Goal: Task Accomplishment & Management: Use online tool/utility

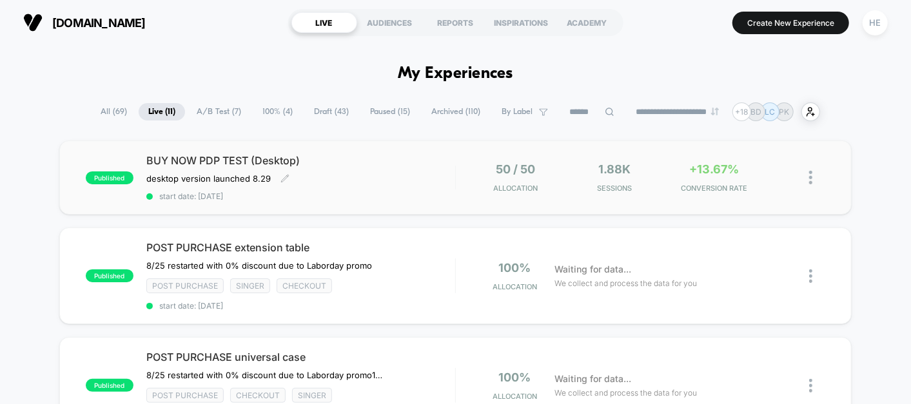
click at [415, 177] on div "BUY NOW PDP TEST (Desktop) desktop version launched 8.29﻿ Click to edit experie…" at bounding box center [300, 177] width 309 height 47
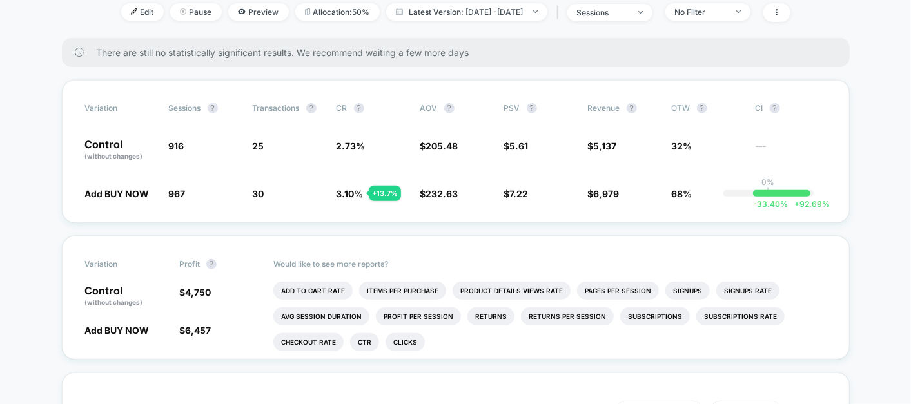
scroll to position [248, 0]
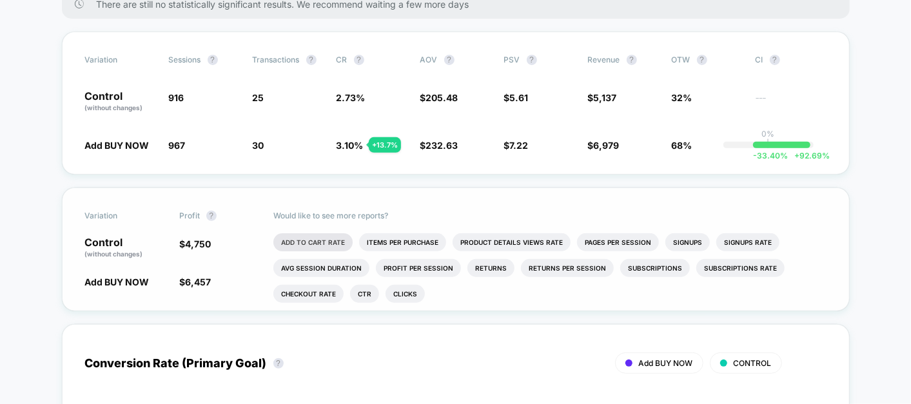
click at [297, 239] on li "Add To Cart Rate" at bounding box center [312, 242] width 79 height 18
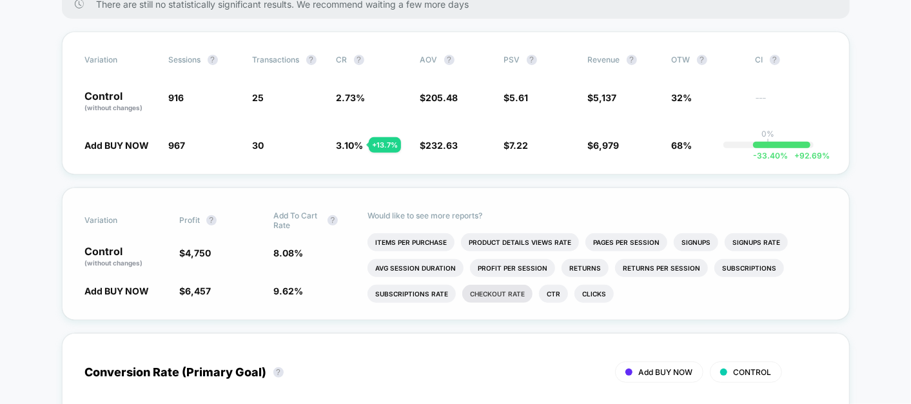
click at [498, 297] on li "Checkout Rate" at bounding box center [497, 294] width 70 height 18
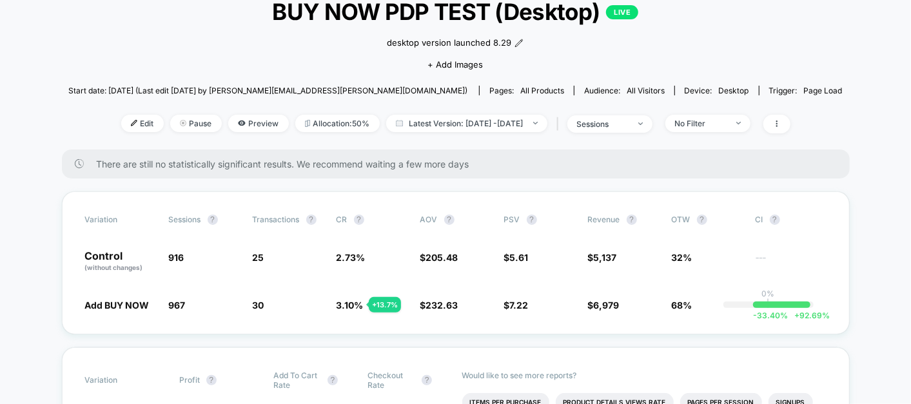
scroll to position [0, 0]
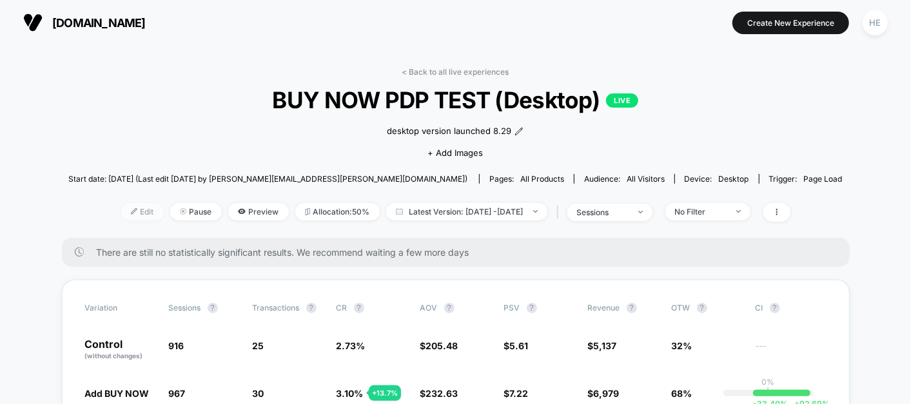
click at [121, 211] on span "Edit" at bounding box center [142, 211] width 43 height 17
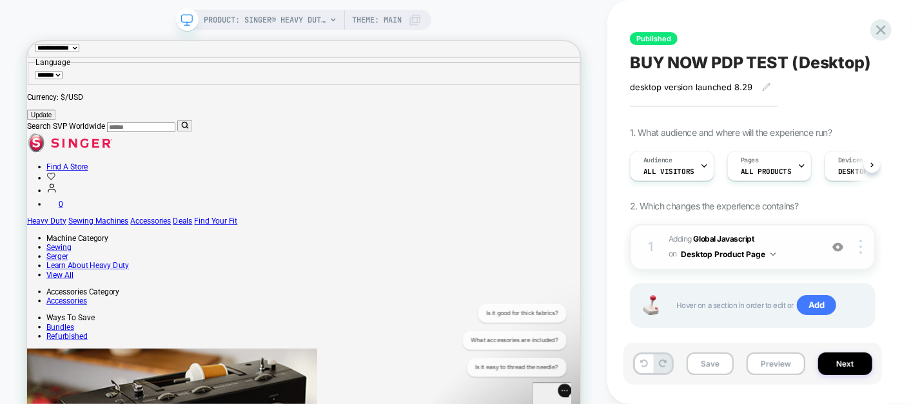
click at [801, 245] on span "Adding Global Javascript on Desktop Product Page" at bounding box center [742, 247] width 146 height 30
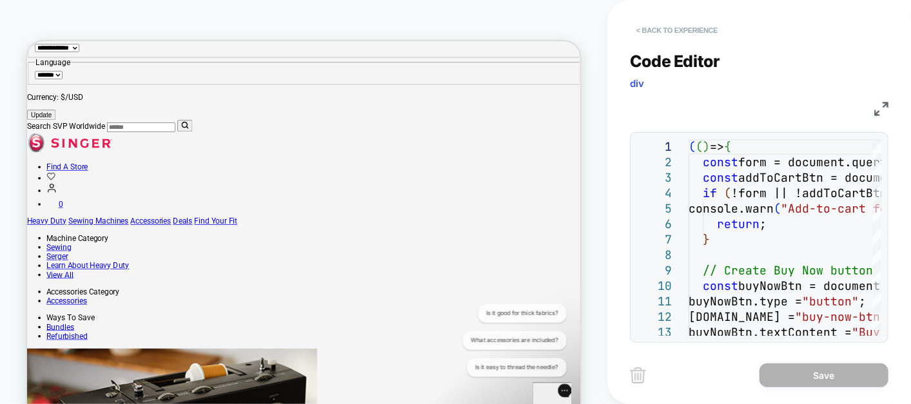
click at [661, 24] on button "< Back to experience" at bounding box center [677, 30] width 94 height 21
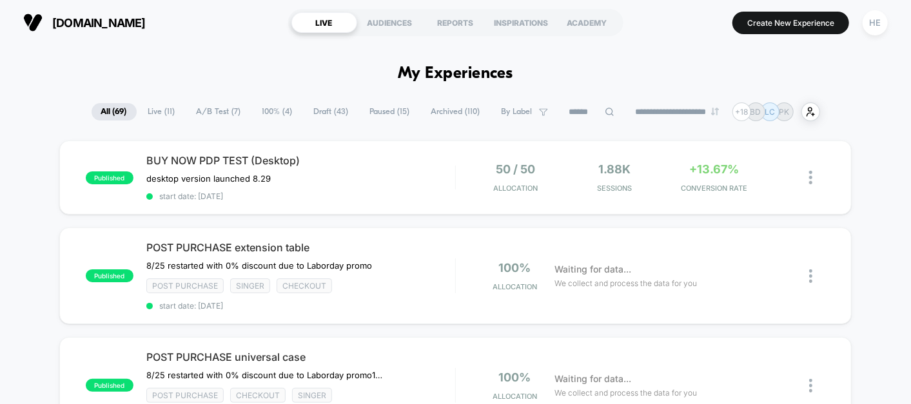
click at [160, 108] on span "Live ( 11 )" at bounding box center [162, 111] width 46 height 17
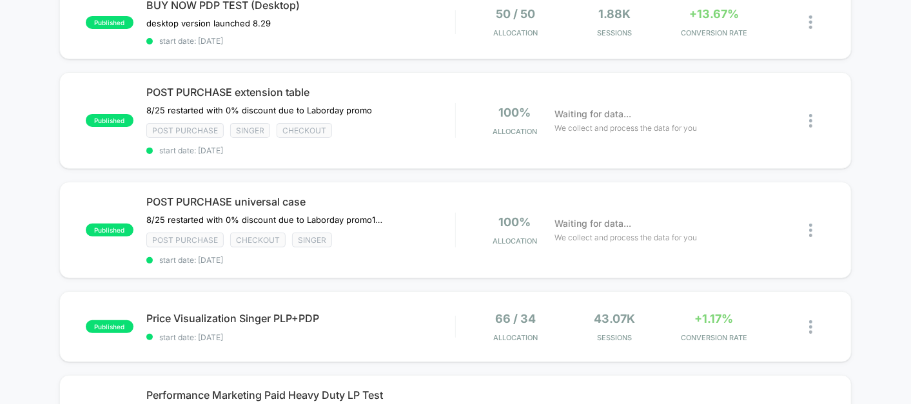
scroll to position [156, 0]
click at [464, 118] on div "100% Allocation Waiting for data... We collect and process the data for you" at bounding box center [640, 120] width 369 height 30
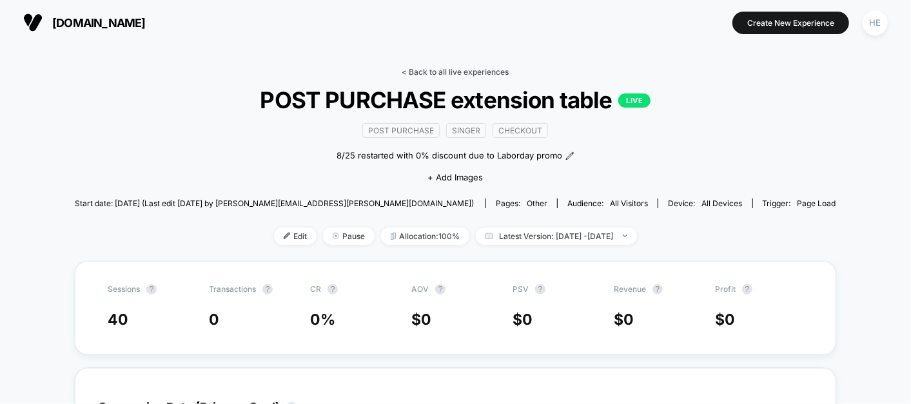
click at [473, 68] on link "< Back to all live experiences" at bounding box center [455, 72] width 107 height 10
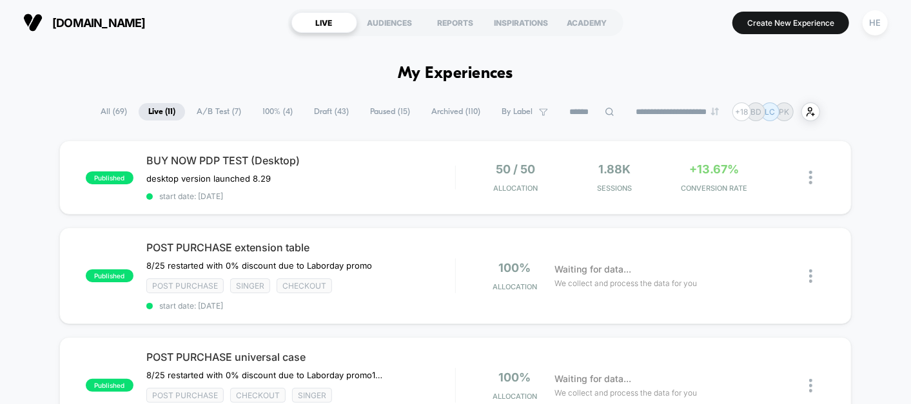
scroll to position [64, 0]
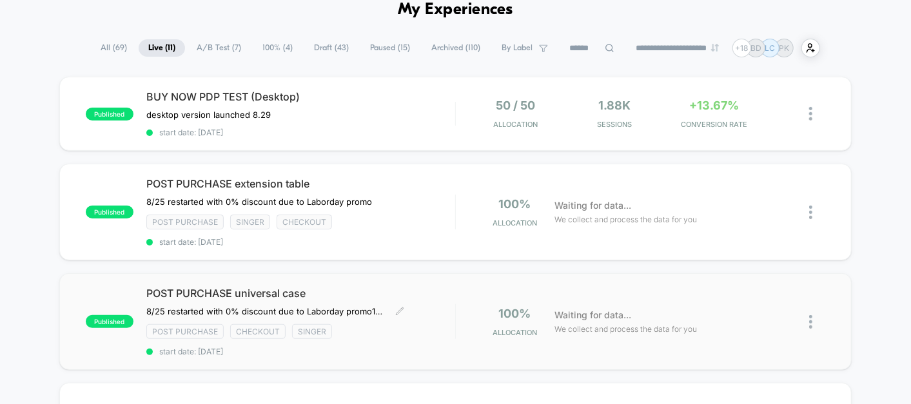
click at [424, 317] on div "POST PURCHASE universal case 8/25 restarted with 0% discount due to Laborday pr…" at bounding box center [300, 322] width 309 height 70
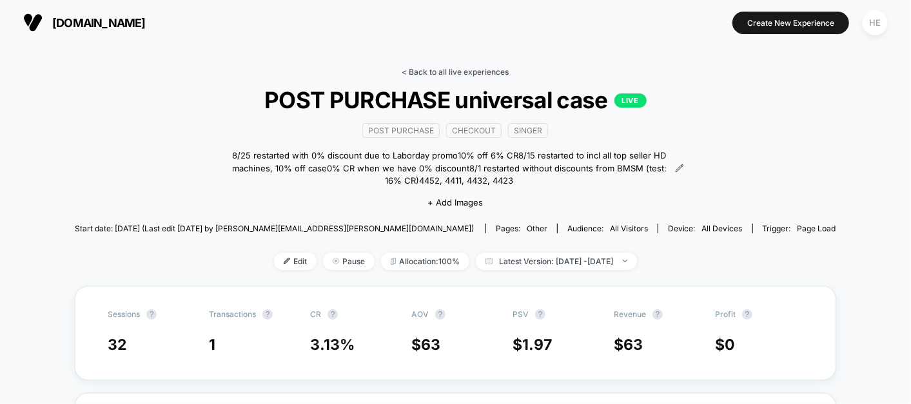
click at [424, 67] on link "< Back to all live experiences" at bounding box center [455, 72] width 107 height 10
